Goal: Task Accomplishment & Management: Manage account settings

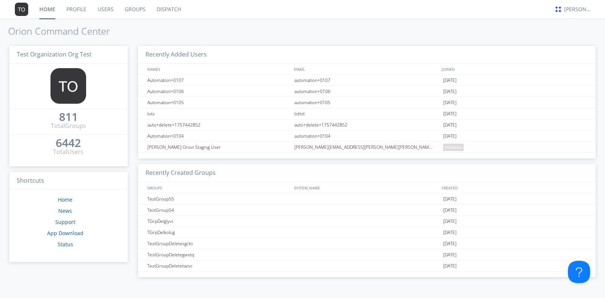
click at [103, 10] on link "Users" at bounding box center [105, 9] width 27 height 19
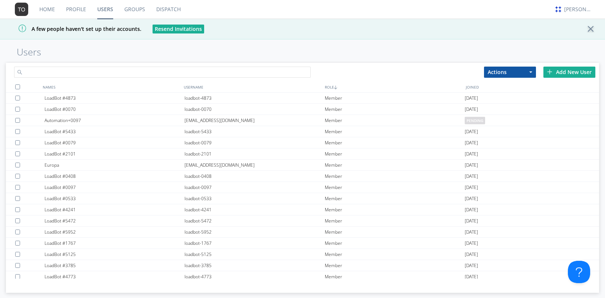
click at [103, 70] on input "text" at bounding box center [162, 71] width 297 height 11
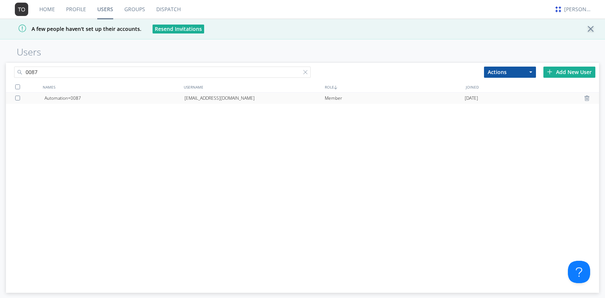
type input "0087"
click at [108, 96] on div "Automation+0087" at bounding box center [115, 97] width 140 height 11
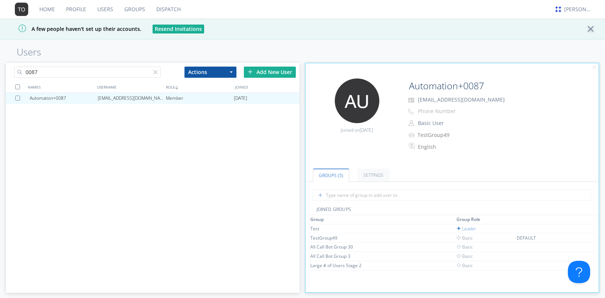
click at [208, 46] on div "Home Profile Users Groups Dispatch [PERSON_NAME] A few people haven't set up th…" at bounding box center [302, 149] width 605 height 298
click at [306, 18] on nav "Home Profile Users Groups Dispatch [PERSON_NAME]" at bounding box center [302, 9] width 605 height 19
click at [159, 241] on div "Automation+0087 [EMAIL_ADDRESS][DOMAIN_NAME] Member [DATE]" at bounding box center [152, 185] width 293 height 186
click at [156, 117] on div "Automation+0087 [EMAIL_ADDRESS][DOMAIN_NAME] Member [DATE]" at bounding box center [152, 185] width 293 height 186
click at [243, 195] on div "Automation+0087 [EMAIL_ADDRESS][DOMAIN_NAME] Member [DATE]" at bounding box center [152, 185] width 293 height 186
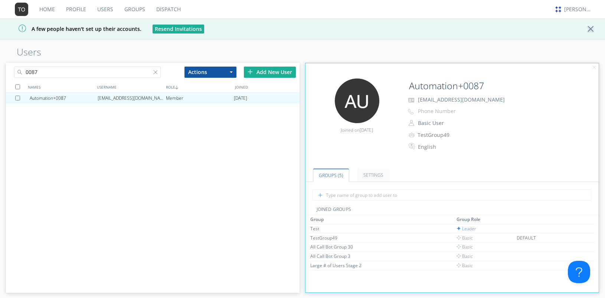
click at [132, 139] on div "Automation+0087 [EMAIL_ADDRESS][DOMAIN_NAME] Member [DATE]" at bounding box center [152, 185] width 293 height 186
